Goal: Use online tool/utility: Utilize a website feature to perform a specific function

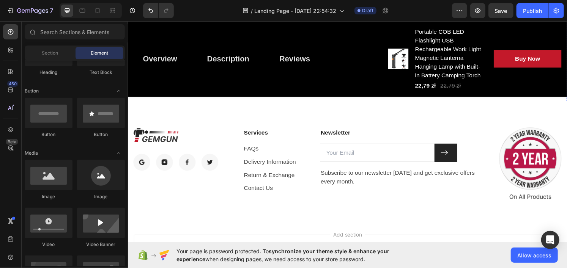
scroll to position [2883, 0]
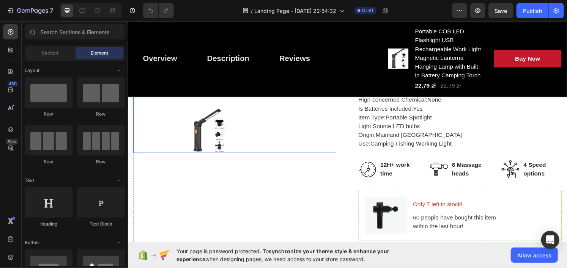
scroll to position [303, 0]
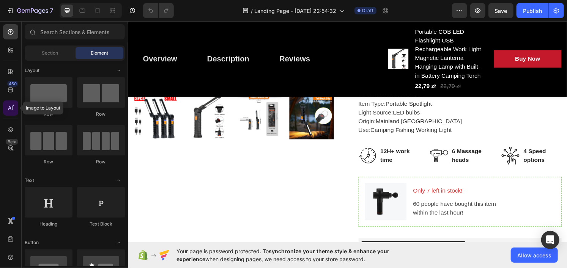
click at [11, 110] on icon at bounding box center [11, 108] width 8 height 8
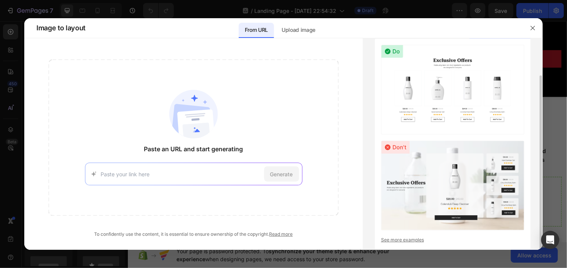
scroll to position [19, 0]
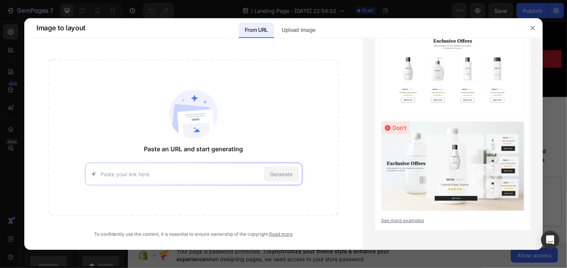
click at [219, 173] on input at bounding box center [181, 174] width 160 height 8
click at [338, 138] on div "Paste an URL and start generating https://seal-commerce-asia.myshopify.com/page…" at bounding box center [194, 138] width 290 height 156
click at [532, 27] on icon "button" at bounding box center [533, 28] width 6 height 6
